Goal: Find specific page/section: Find specific page/section

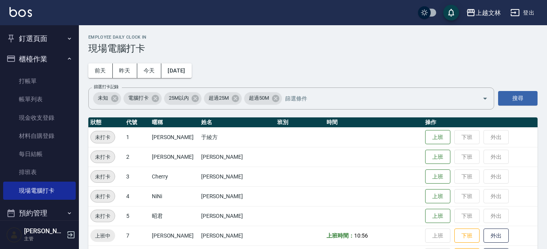
scroll to position [462, 0]
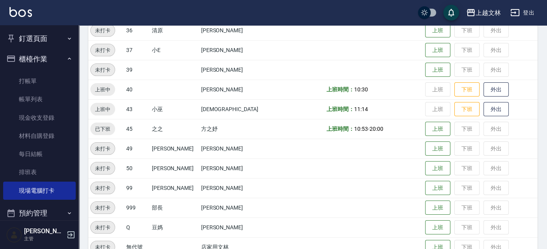
drag, startPoint x: 79, startPoint y: 86, endPoint x: 77, endPoint y: 107, distance: 21.3
click at [77, 110] on div "釘選頁面 店家日報表 設計師排行榜 每日結帳 櫃檯作業 打帳單 帳單列表 現金收支登錄 材料自購登錄 每日結帳 排班表 現場電腦打卡 預約管理 預約管理 單日…" at bounding box center [39, 137] width 79 height 224
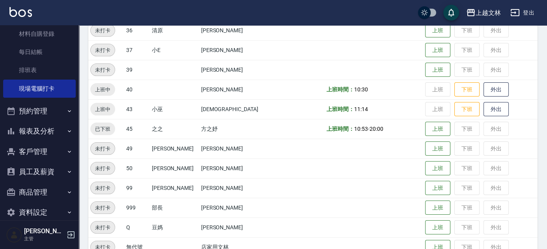
scroll to position [114, 0]
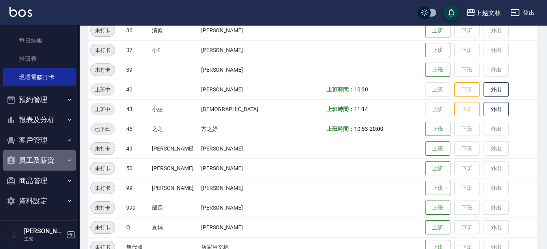
click at [45, 155] on button "員工及薪資" at bounding box center [39, 160] width 73 height 20
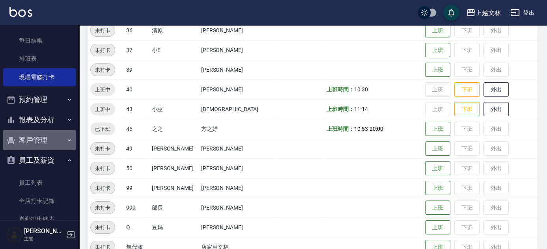
click at [45, 140] on button "客戶管理" at bounding box center [39, 140] width 73 height 20
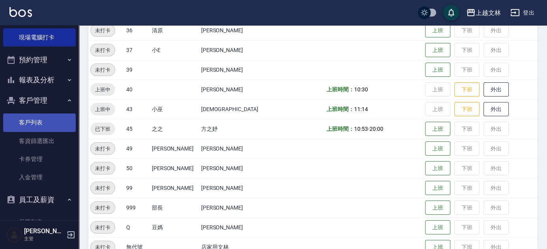
scroll to position [150, 0]
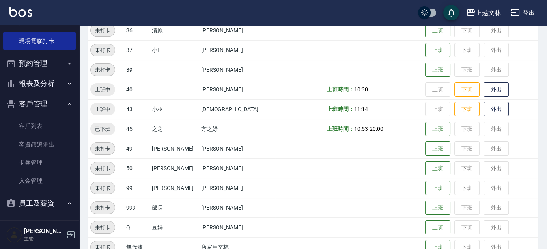
click at [47, 80] on button "報表及分析" at bounding box center [39, 83] width 73 height 20
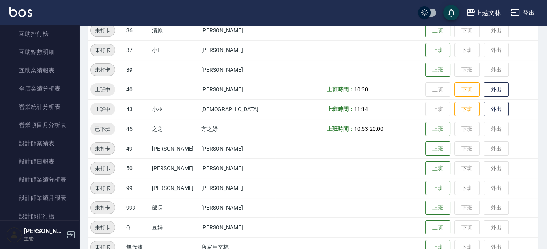
scroll to position [315, 0]
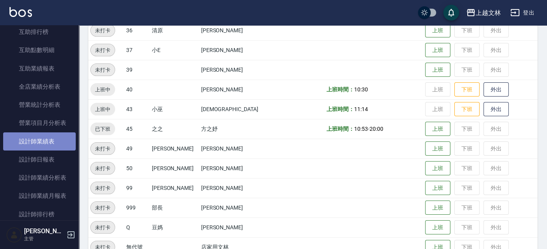
click at [45, 141] on link "設計師業績表" at bounding box center [39, 141] width 73 height 18
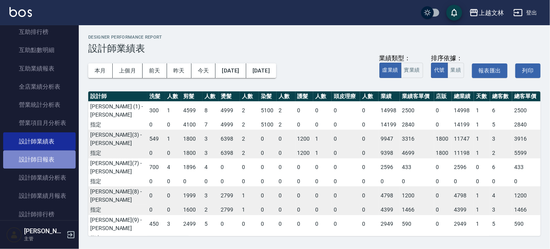
click at [46, 156] on link "設計師日報表" at bounding box center [39, 160] width 73 height 18
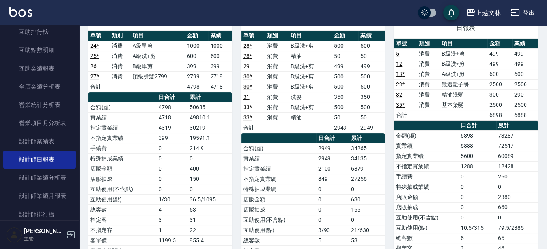
scroll to position [418, 0]
